Goal: Information Seeking & Learning: Learn about a topic

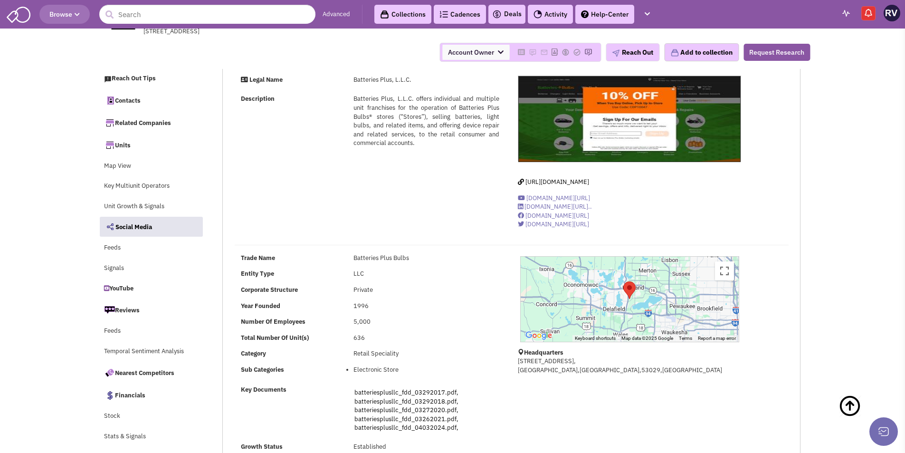
select select
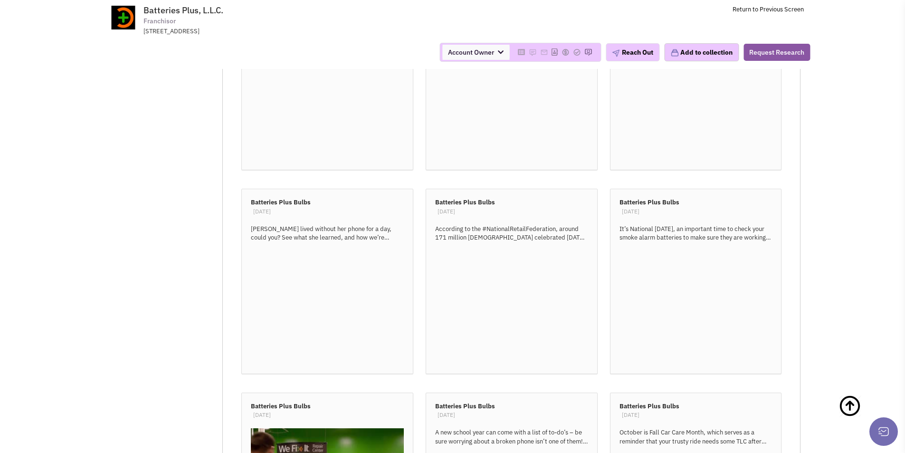
scroll to position [6364, 0]
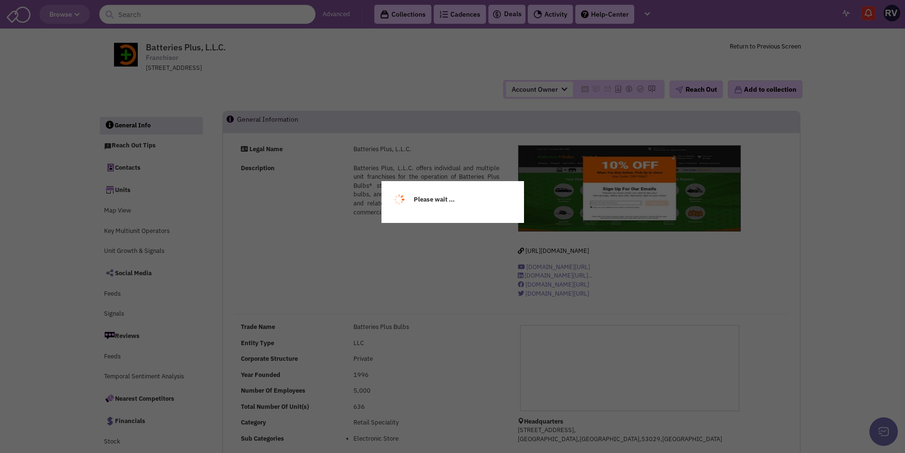
select select
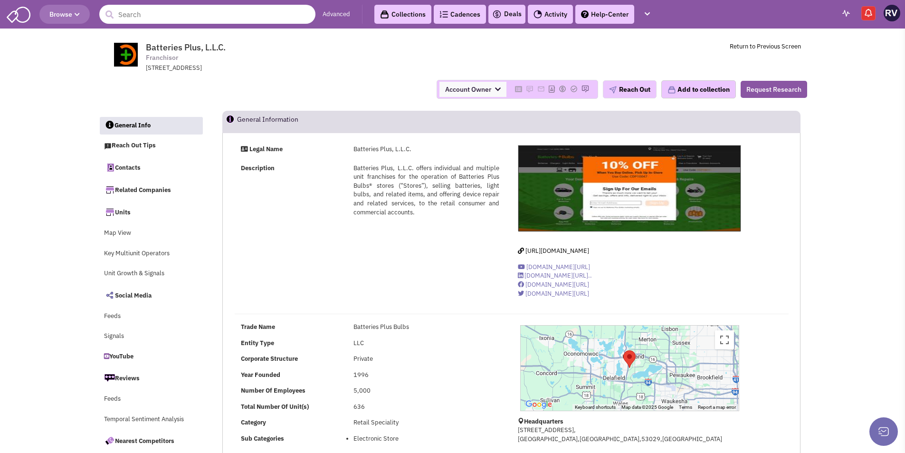
click at [232, 17] on input "text" at bounding box center [207, 14] width 216 height 19
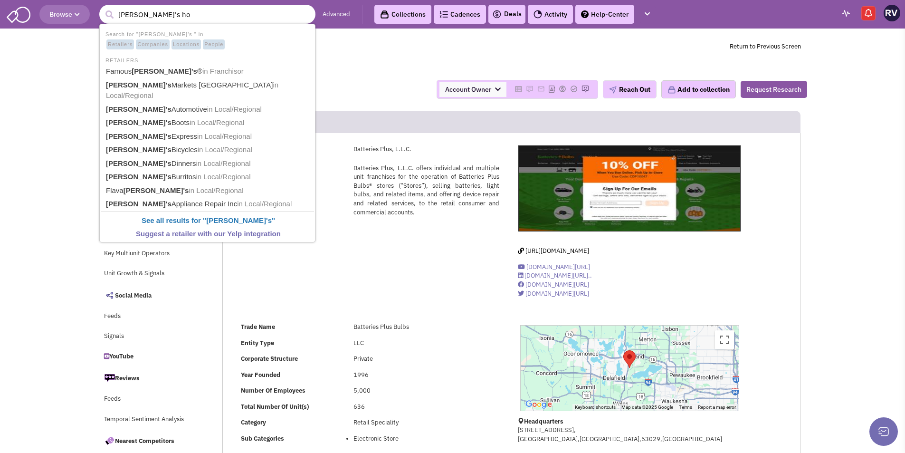
type input "dave's hot"
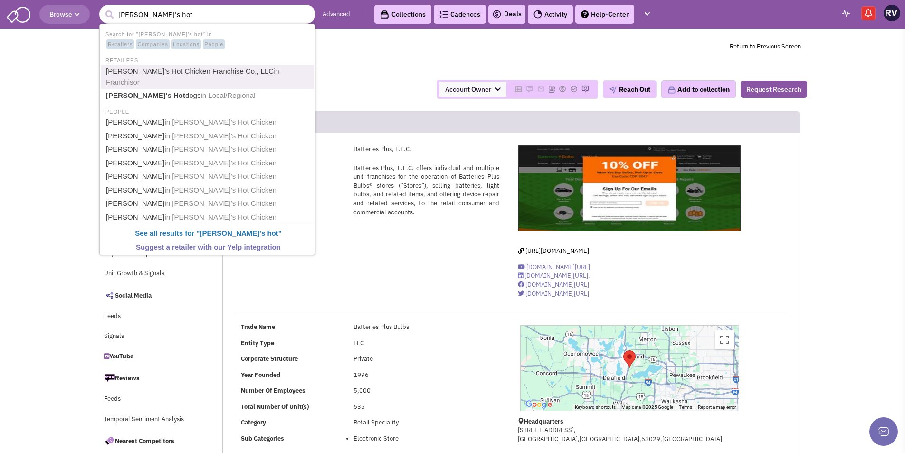
click at [199, 72] on link "Dave’s Hot Chicken Franchise Co., LLC in Franchisor" at bounding box center [208, 76] width 210 height 23
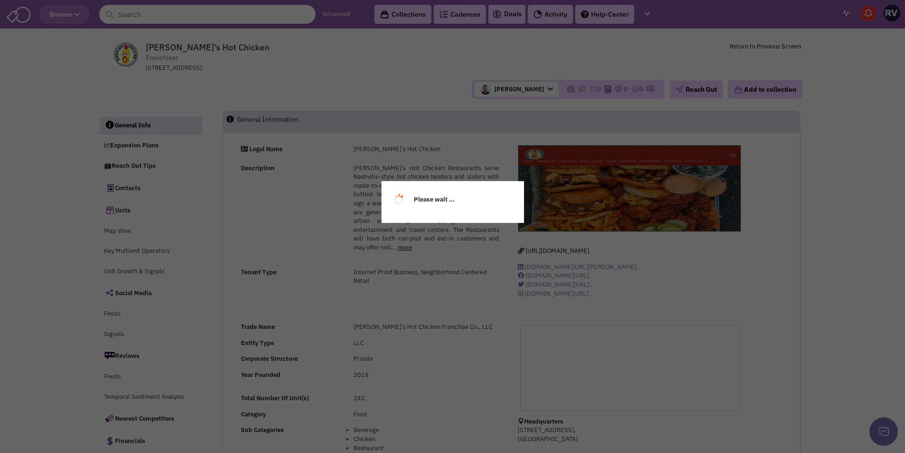
select select
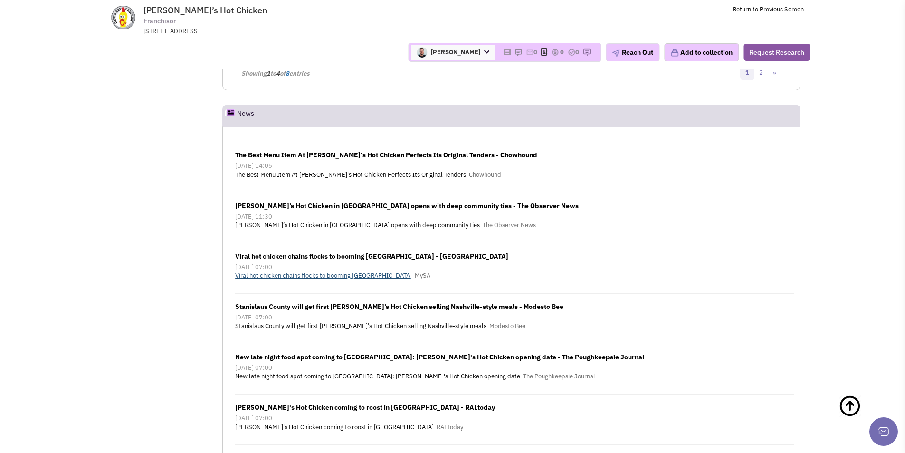
scroll to position [11932, 0]
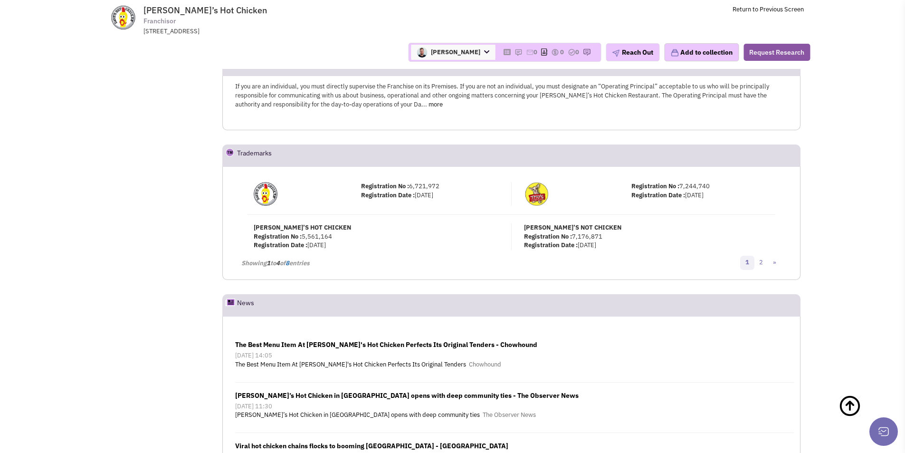
click at [152, 10] on span "Dave’s Hot Chicken" at bounding box center [204, 10] width 123 height 11
drag, startPoint x: 152, startPoint y: 10, endPoint x: 205, endPoint y: 10, distance: 53.2
click at [205, 10] on span "Dave’s Hot Chicken" at bounding box center [204, 10] width 123 height 11
copy span "Dave’s Hot Chicken"
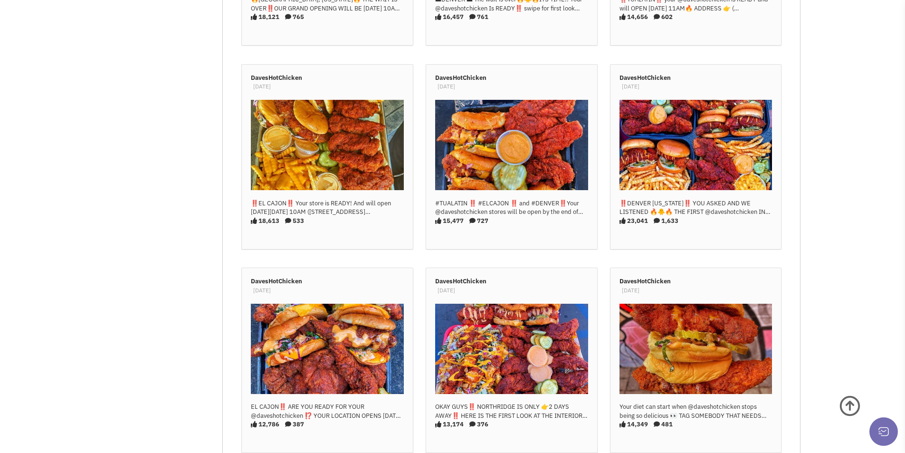
scroll to position [1, 0]
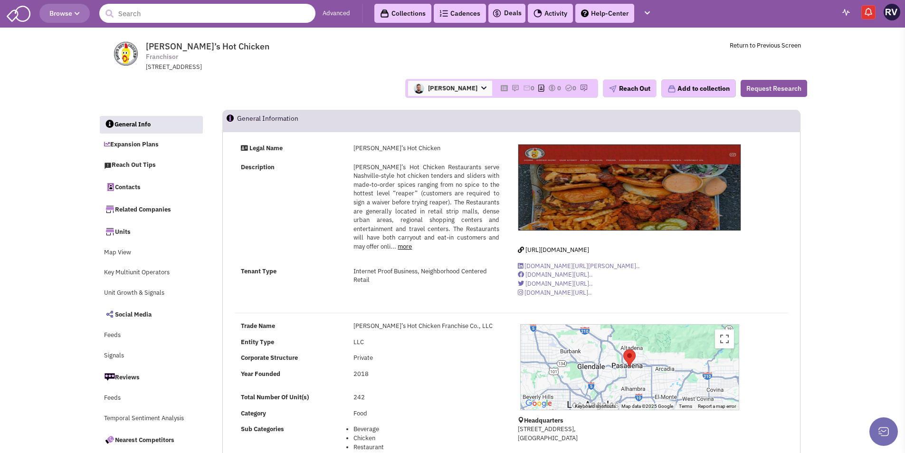
click at [165, 11] on input "text" at bounding box center [207, 13] width 216 height 19
paste input "Dave's Hot Chicken"
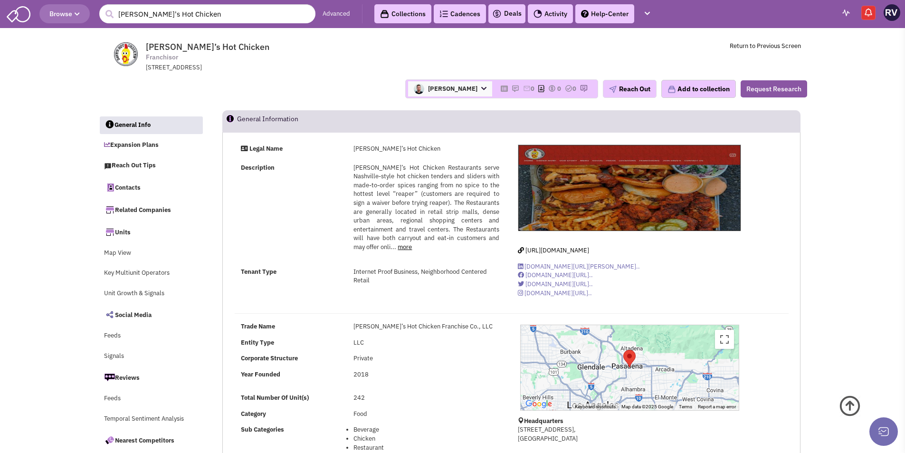
scroll to position [0, 0]
click at [227, 17] on input "[PERSON_NAME]'s Hot Chicken" at bounding box center [207, 14] width 216 height 19
paste input "Batteries Plus"
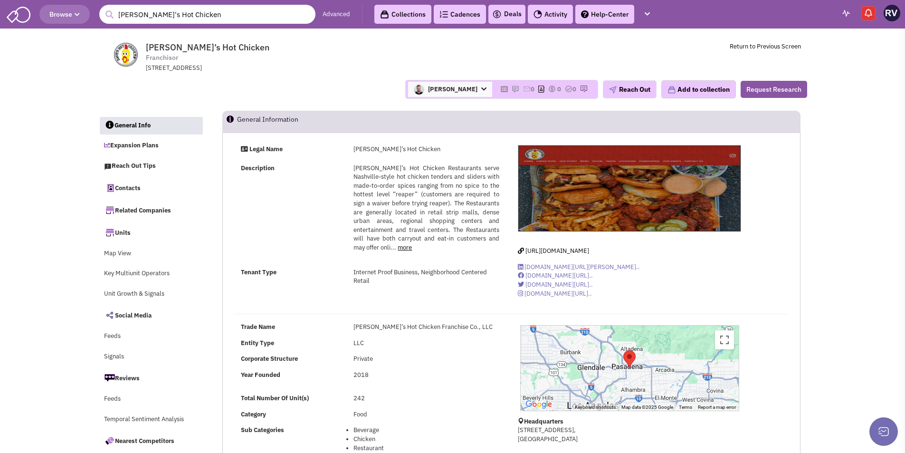
type input "Batteries Plus"
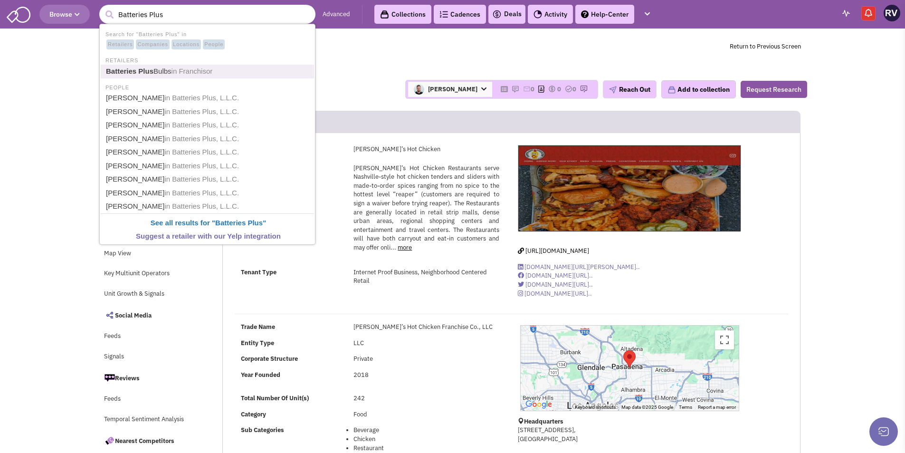
click at [201, 74] on span "in Franchisor" at bounding box center [191, 71] width 41 height 8
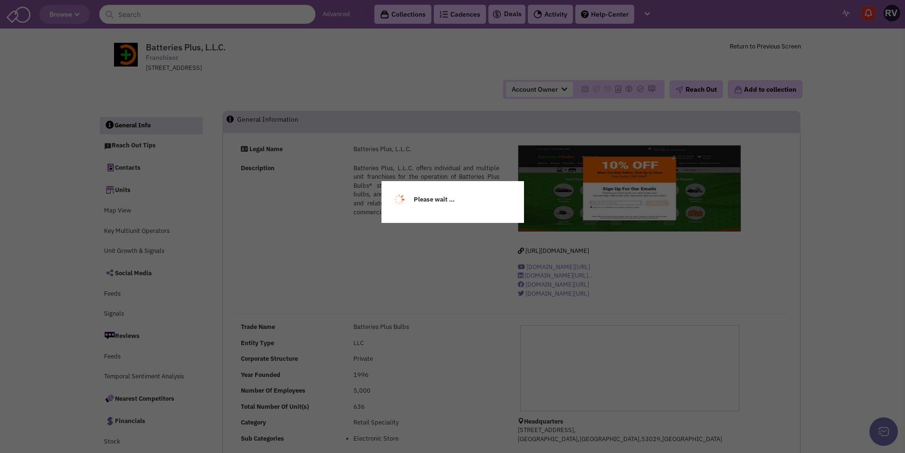
select select
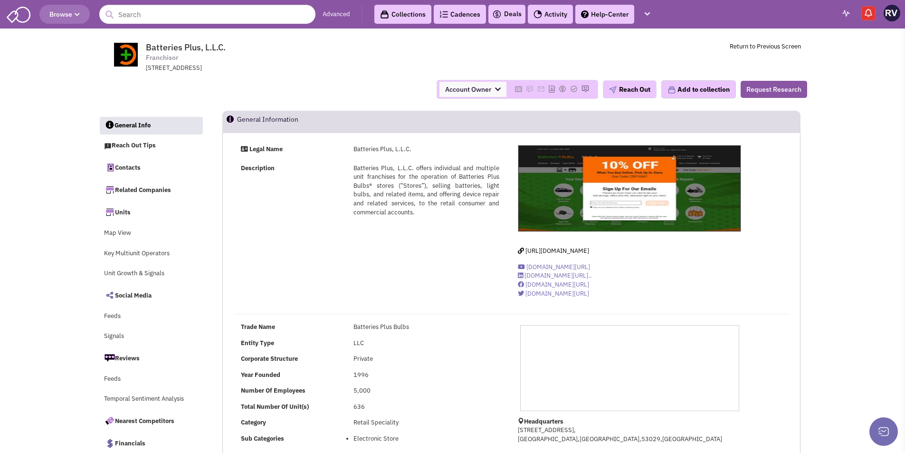
click at [169, 46] on span "Batteries Plus, L.L.C." at bounding box center [186, 47] width 80 height 11
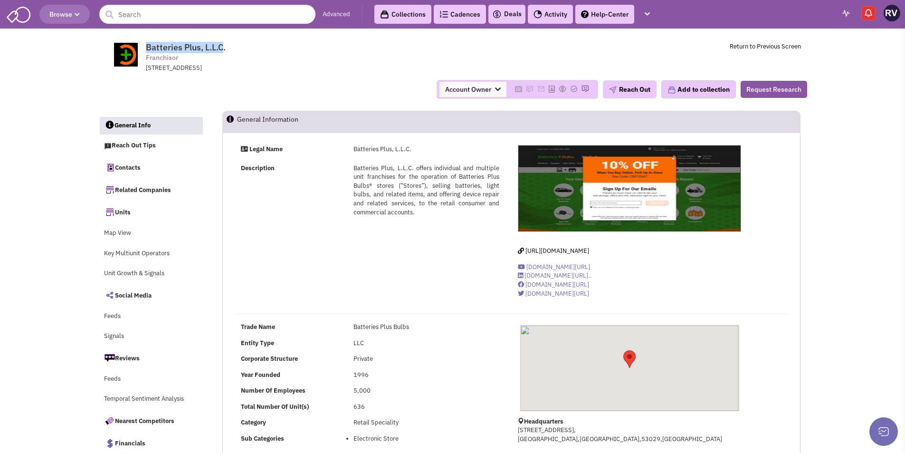
drag, startPoint x: 169, startPoint y: 46, endPoint x: 221, endPoint y: 46, distance: 51.8
click at [221, 46] on span "Batteries Plus, L.L.C." at bounding box center [186, 47] width 80 height 11
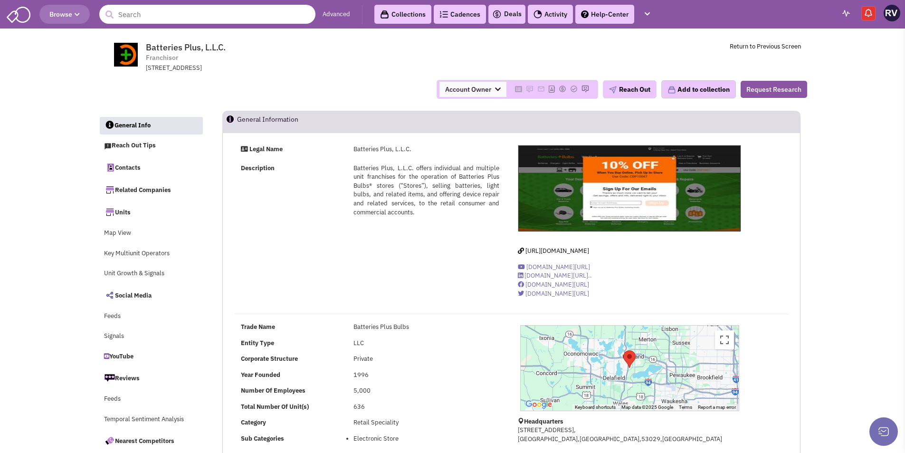
click at [170, 15] on input "text" at bounding box center [207, 14] width 216 height 19
paste input "Dave’s Hot Chicken"
type input "Dave’s Hot Chicken"
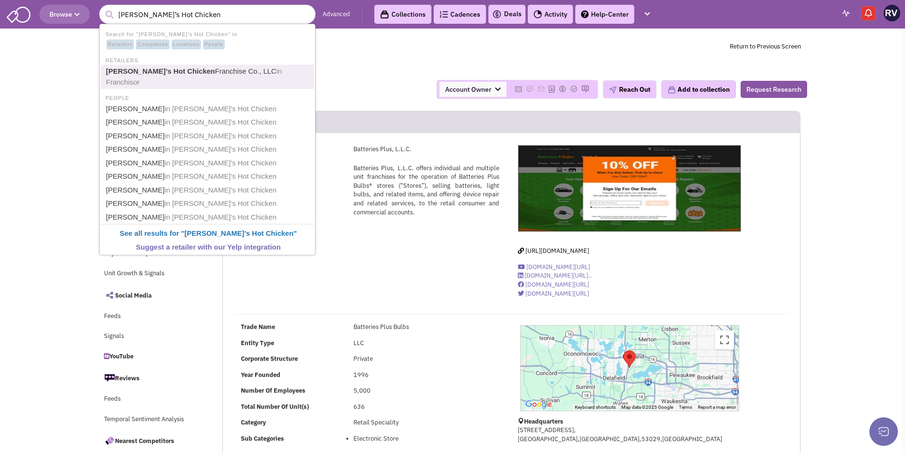
click at [170, 71] on b "Dave’s Hot Chicken" at bounding box center [160, 71] width 109 height 8
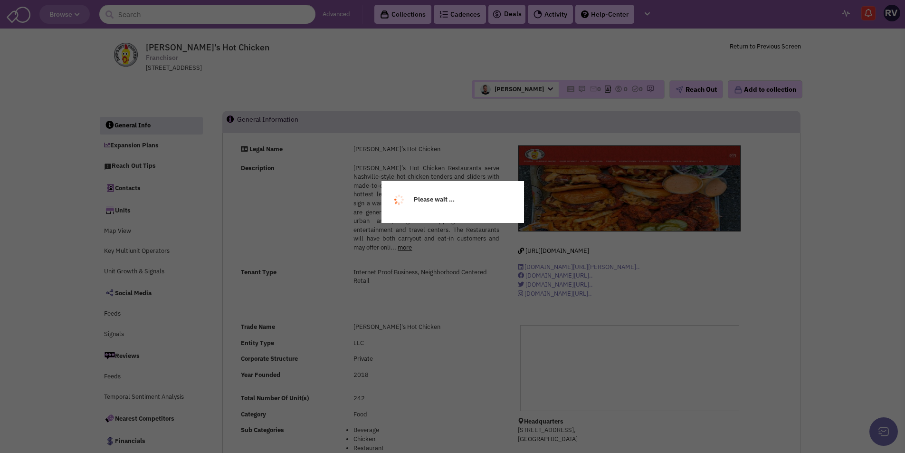
select select
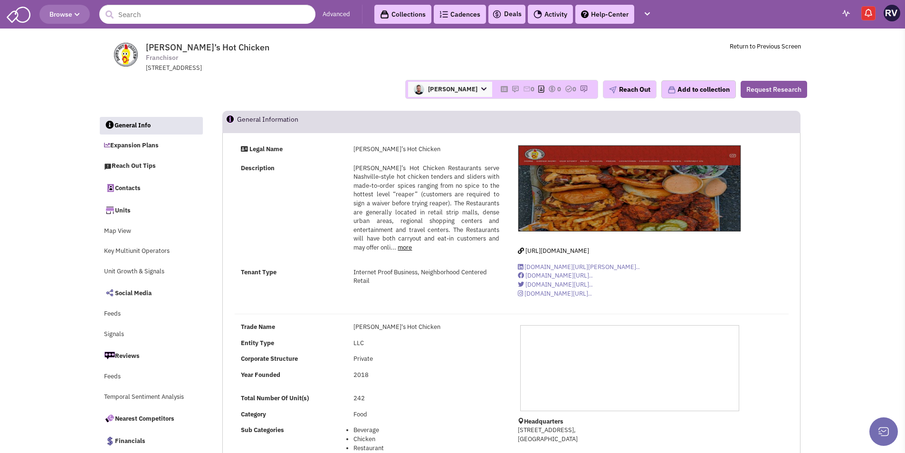
select select
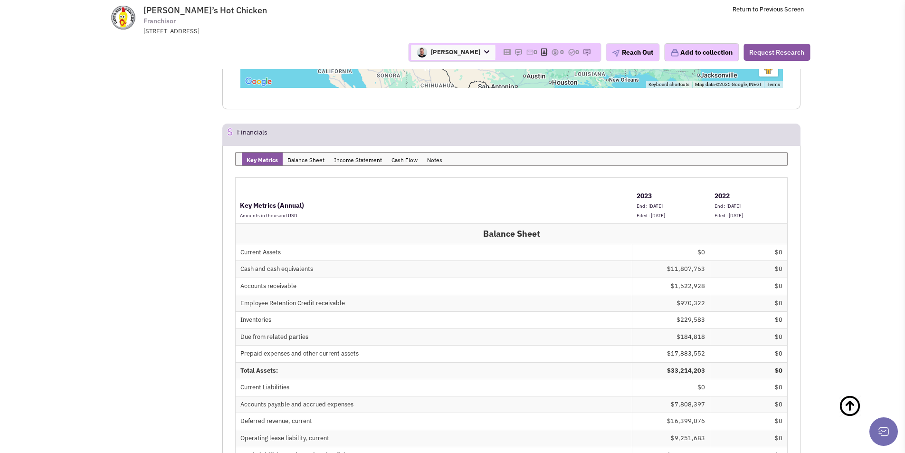
scroll to position [9687, 0]
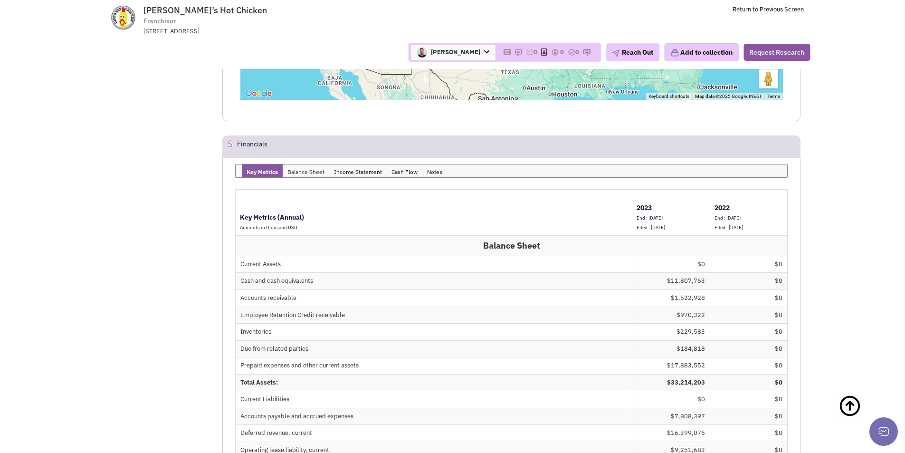
click at [308, 164] on link "Balance Sheet" at bounding box center [306, 170] width 47 height 13
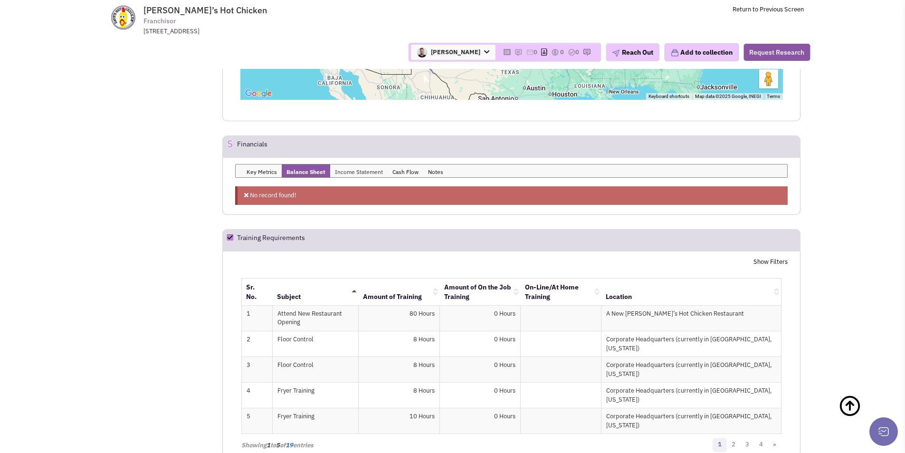
click at [351, 164] on link "Income Statement" at bounding box center [358, 170] width 57 height 13
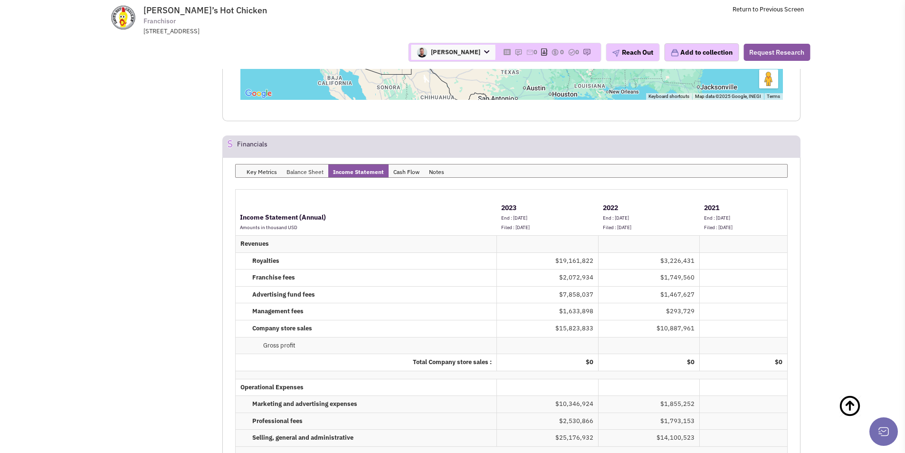
click at [305, 164] on link "Balance Sheet" at bounding box center [305, 170] width 47 height 13
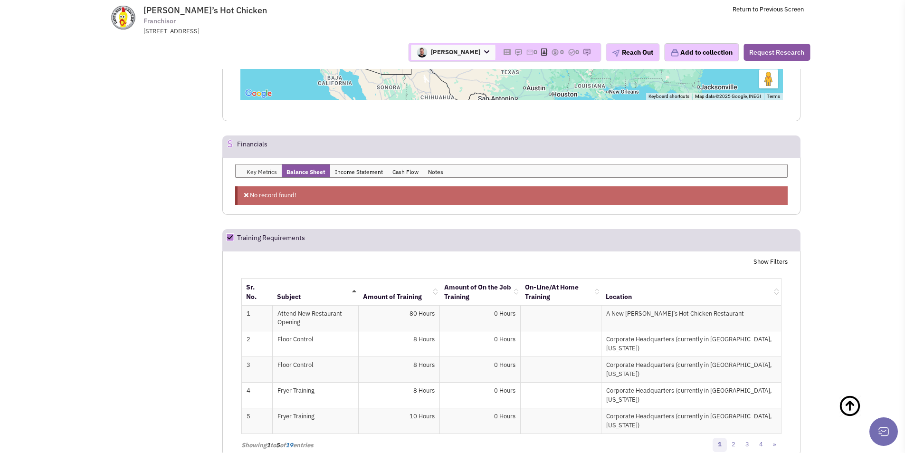
click at [265, 164] on link "Key Metrics" at bounding box center [262, 170] width 40 height 13
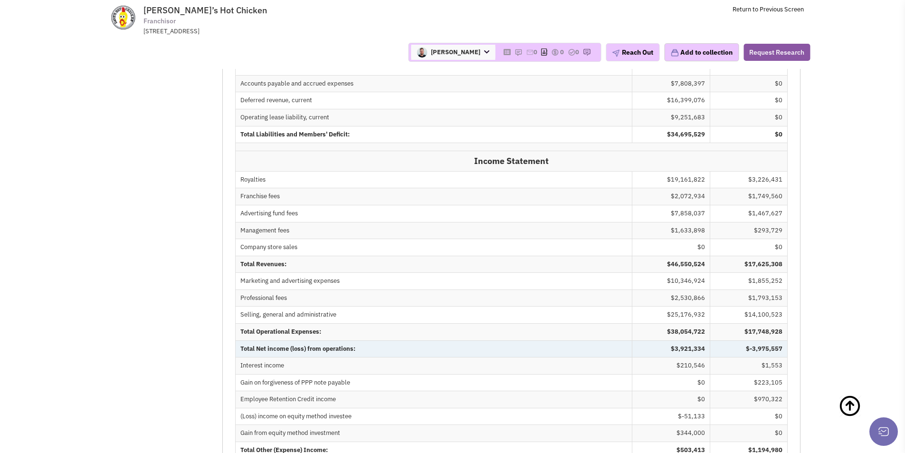
scroll to position [9830, 0]
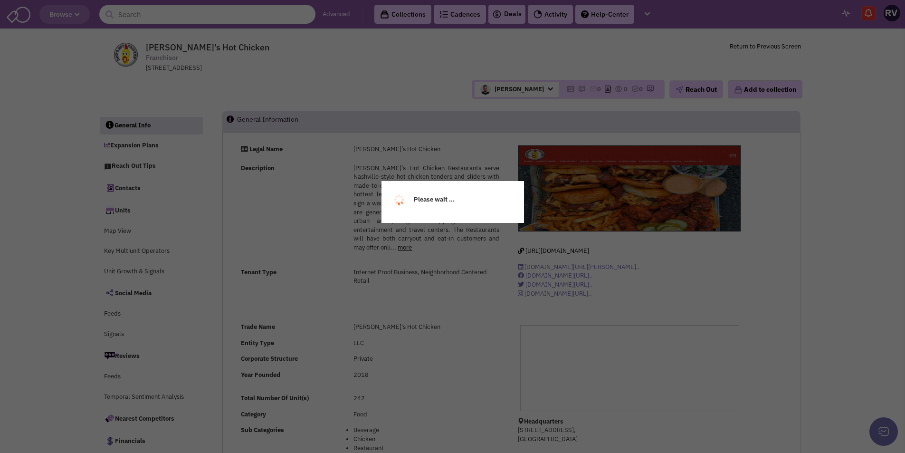
select select
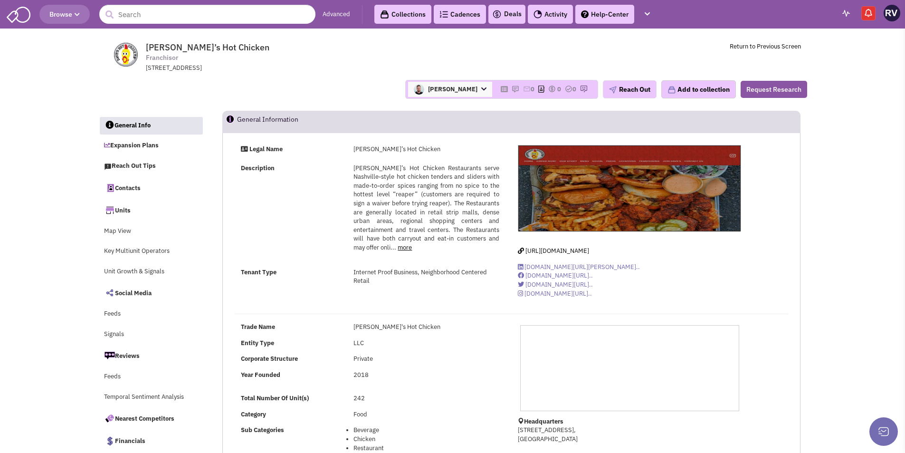
select select
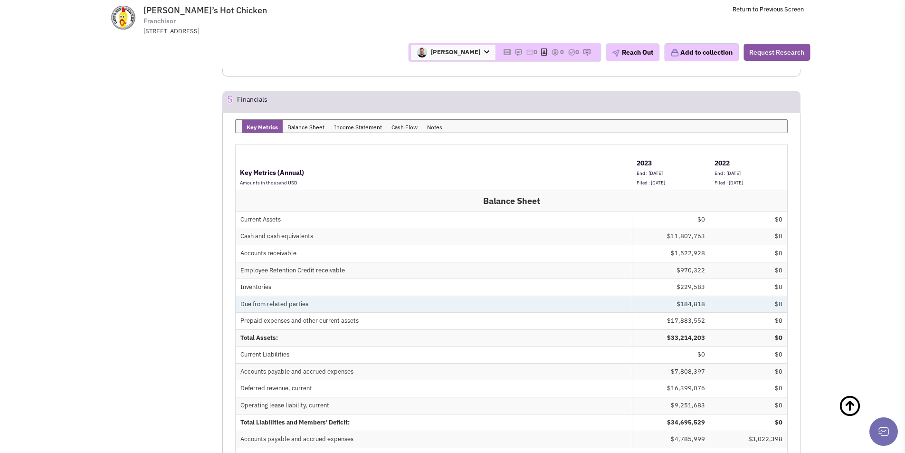
scroll to position [9687, 0]
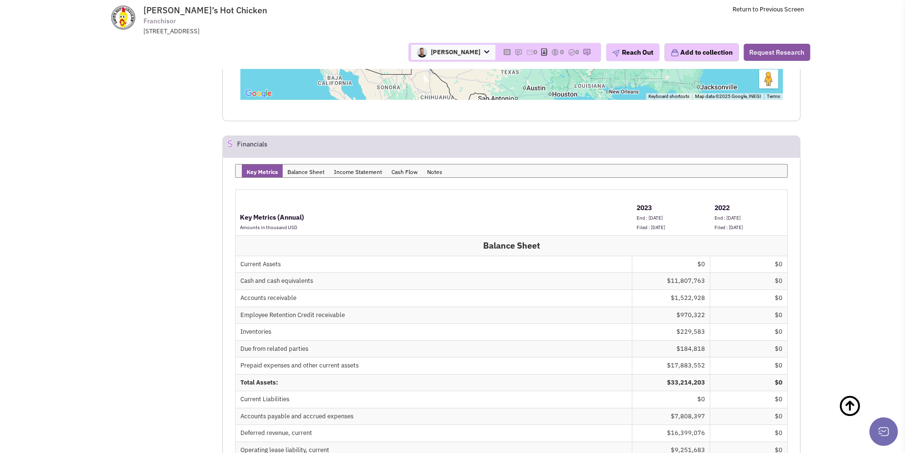
click at [148, 11] on span "[PERSON_NAME]’s Hot Chicken" at bounding box center [204, 10] width 123 height 11
drag, startPoint x: 148, startPoint y: 11, endPoint x: 228, endPoint y: 9, distance: 79.8
click at [228, 9] on span "[PERSON_NAME]’s Hot Chicken Franchisor [STREET_ADDRESS]" at bounding box center [272, 20] width 238 height 30
copy strong "[PERSON_NAME]’s Hot Chicken"
